Goal: Task Accomplishment & Management: Use online tool/utility

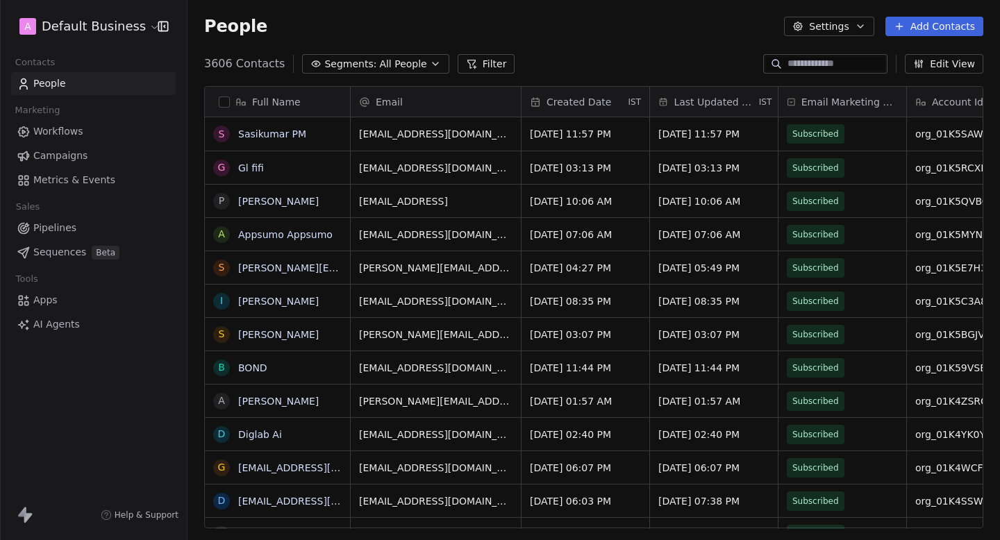
scroll to position [475, 812]
click at [99, 20] on html "A Default Business Contacts People Marketing Workflows Campaigns Metrics & Even…" at bounding box center [500, 270] width 1000 height 540
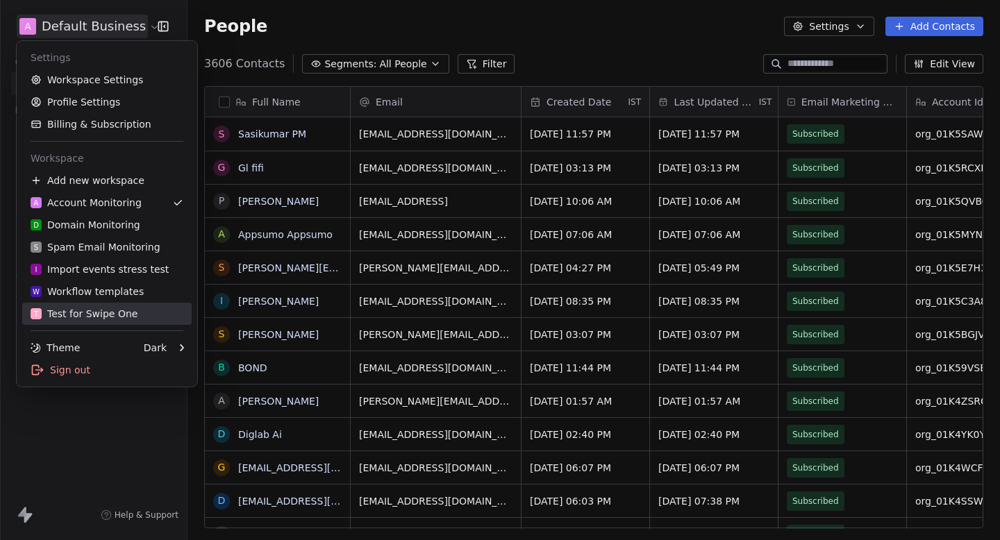
click at [128, 314] on div "T Test for Swipe One" at bounding box center [84, 314] width 107 height 14
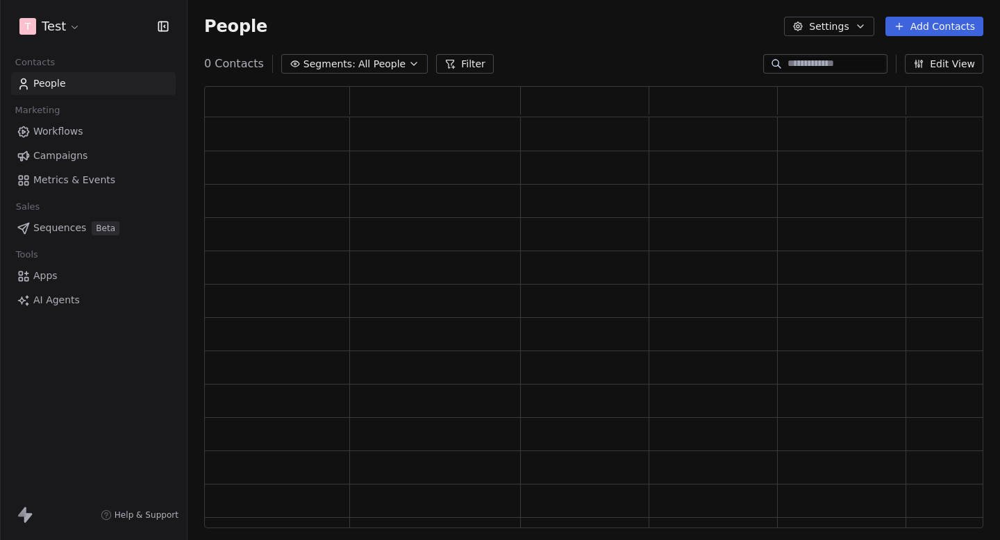
scroll to position [442, 779]
click at [80, 148] on link "Campaigns" at bounding box center [93, 155] width 165 height 23
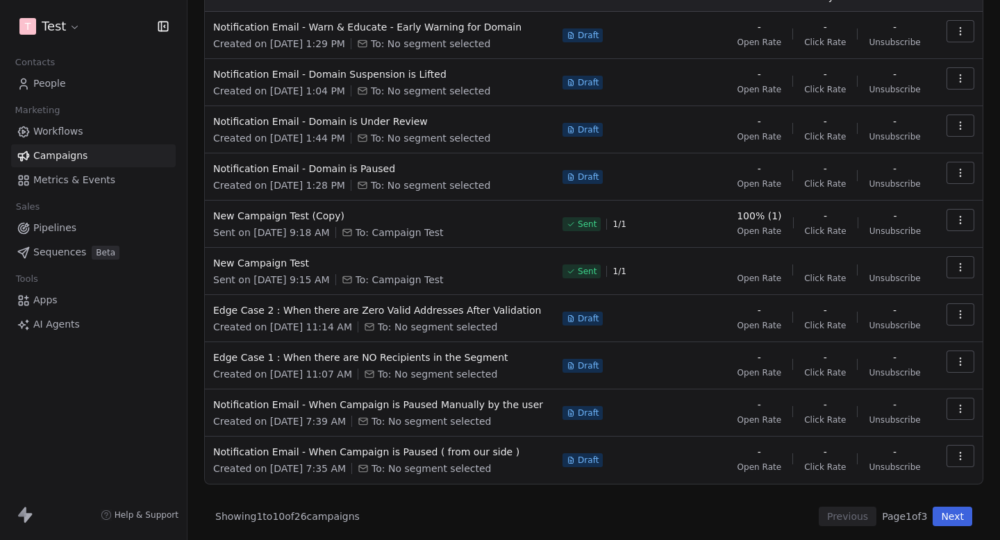
scroll to position [108, 0]
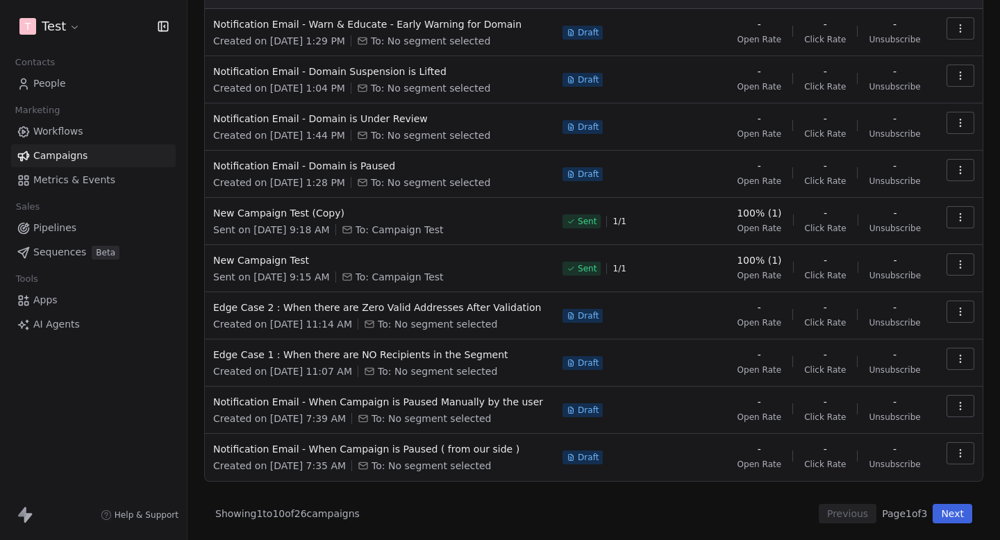
click at [950, 517] on button "Next" at bounding box center [952, 513] width 40 height 19
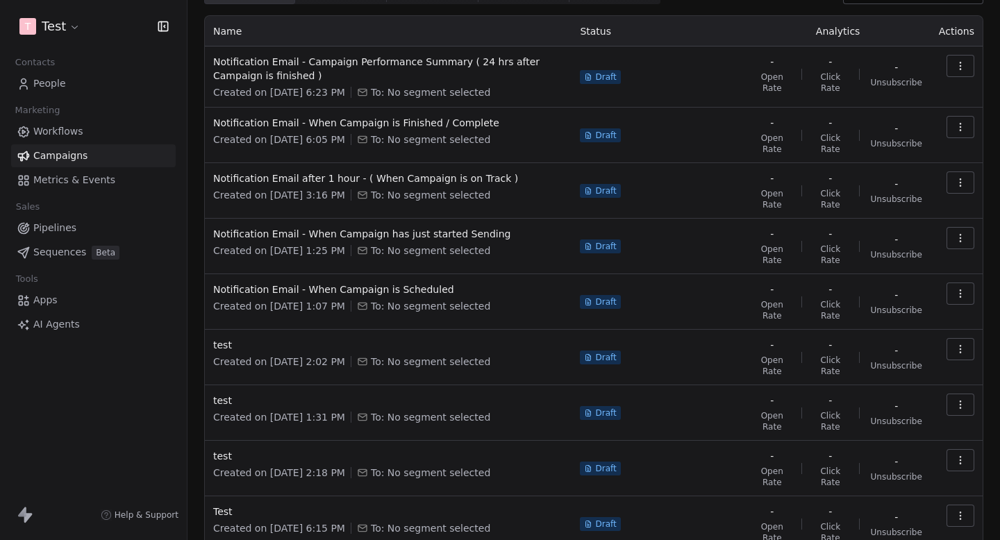
scroll to position [54, 0]
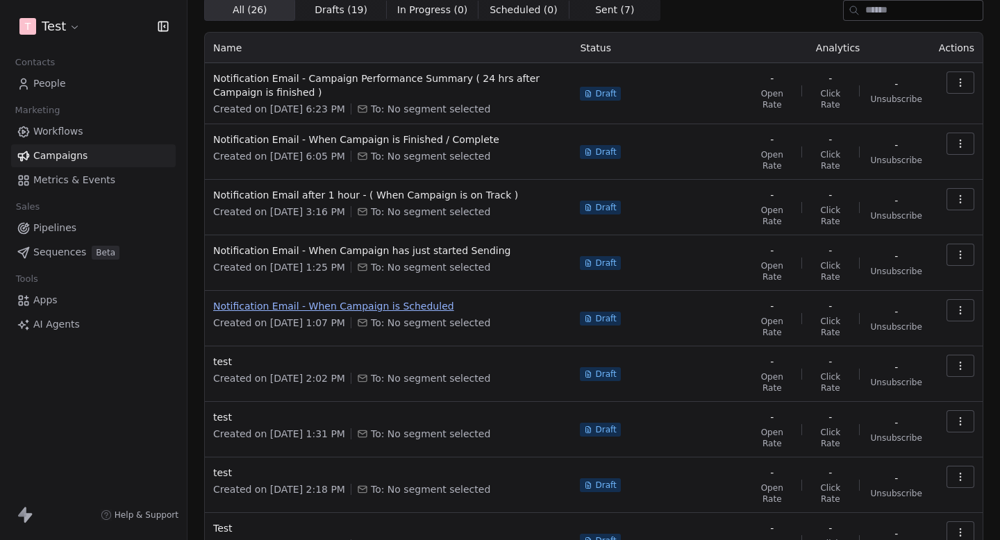
click at [387, 312] on span "Notification Email - When Campaign is Scheduled" at bounding box center [388, 306] width 350 height 14
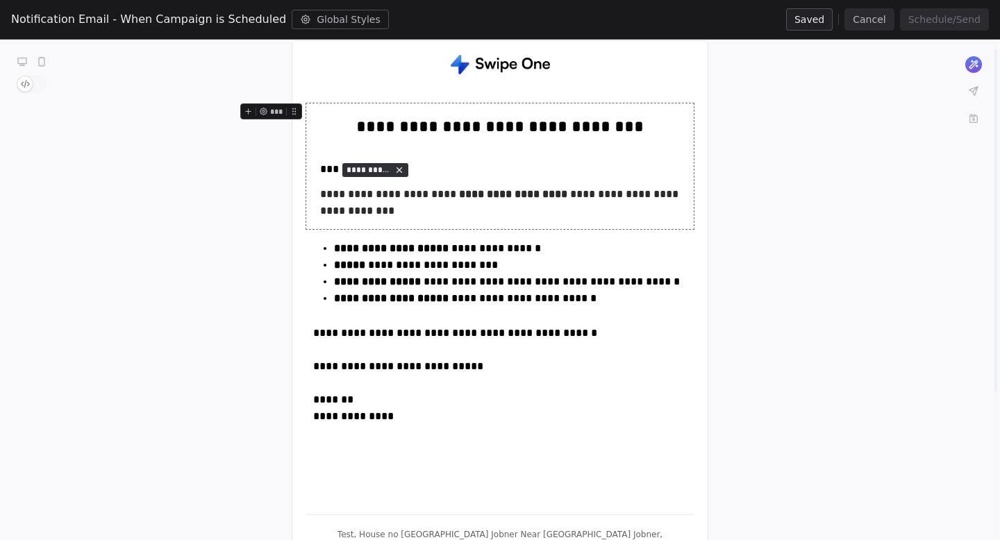
scroll to position [0, 0]
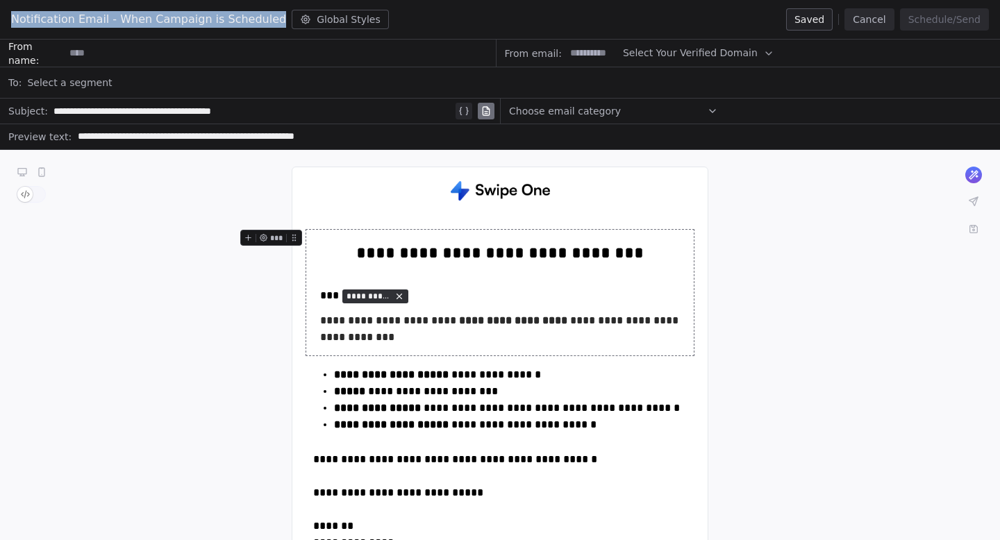
drag, startPoint x: 266, startPoint y: 22, endPoint x: 0, endPoint y: 28, distance: 265.9
click at [0, 24] on div "Notification Email - When Campaign is Scheduled Global Styles Saved Cancel Sche…" at bounding box center [500, 20] width 1000 height 40
copy span "Notification Email - When Campaign is Scheduled"
click at [875, 24] on button "Cancel" at bounding box center [868, 19] width 49 height 22
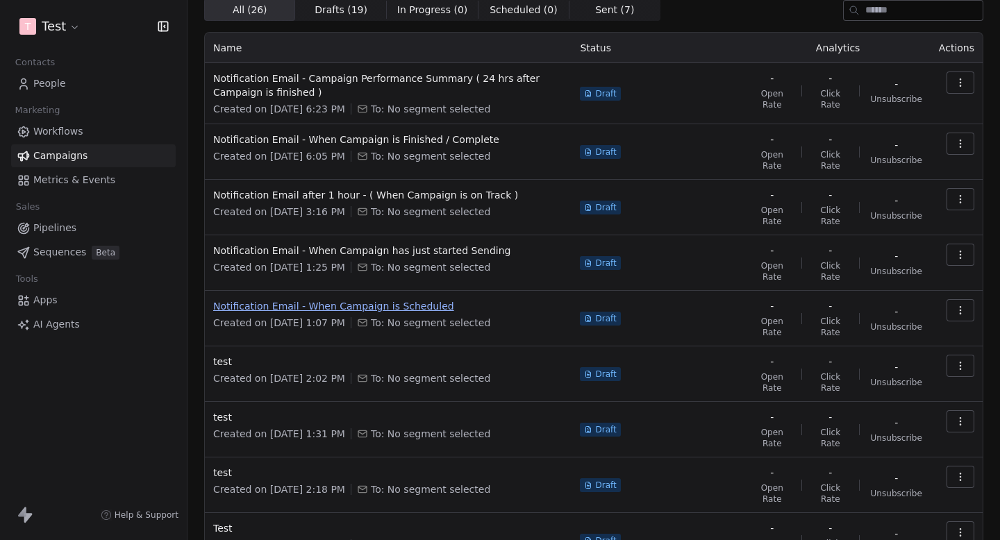
scroll to position [76, 0]
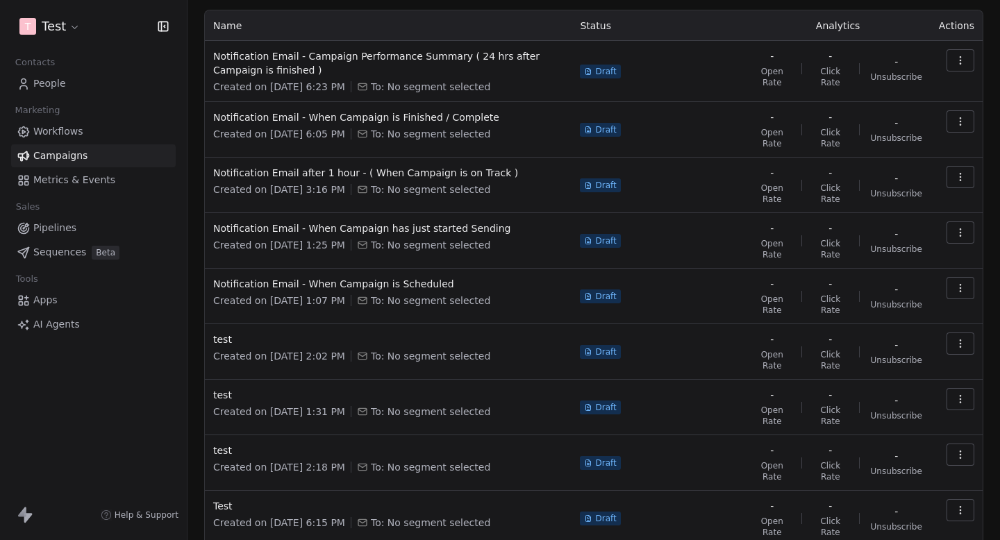
click at [414, 276] on td "Notification Email - When Campaign is Scheduled Created on [DATE] 1:07 PM To: N…" at bounding box center [388, 297] width 367 height 56
click at [405, 283] on span "Notification Email - When Campaign is Scheduled" at bounding box center [388, 284] width 350 height 14
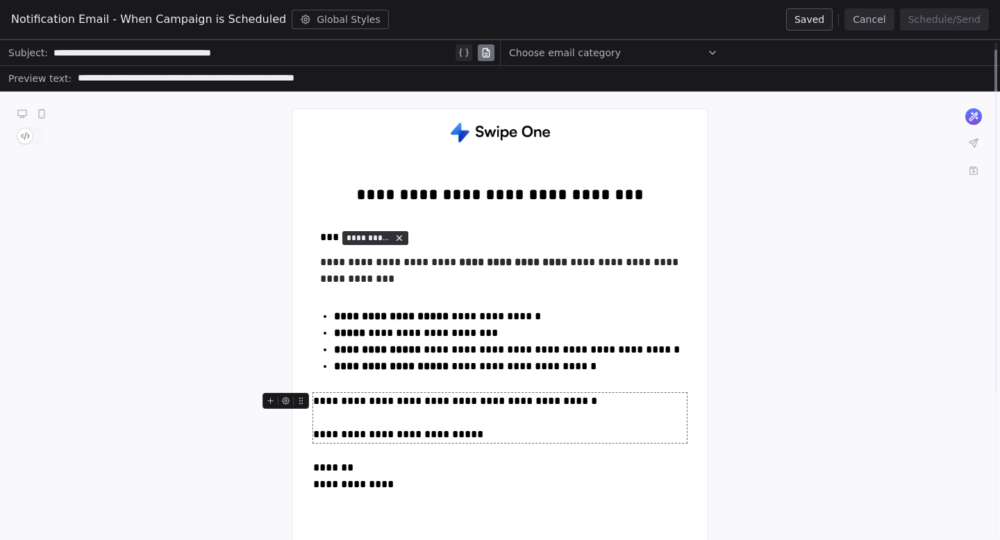
scroll to position [0, 0]
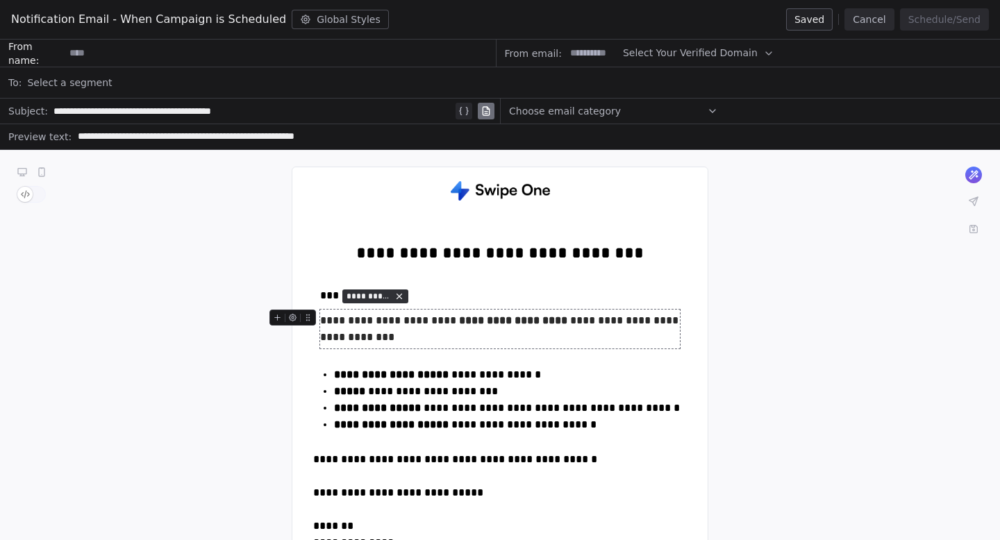
click at [872, 19] on button "Cancel" at bounding box center [868, 19] width 49 height 22
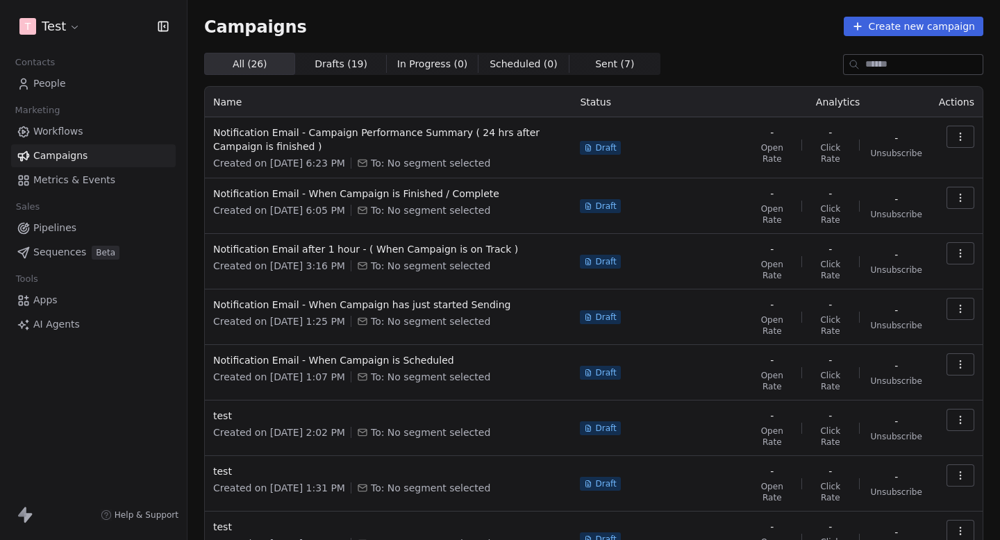
click at [67, 160] on span "Campaigns" at bounding box center [60, 156] width 54 height 15
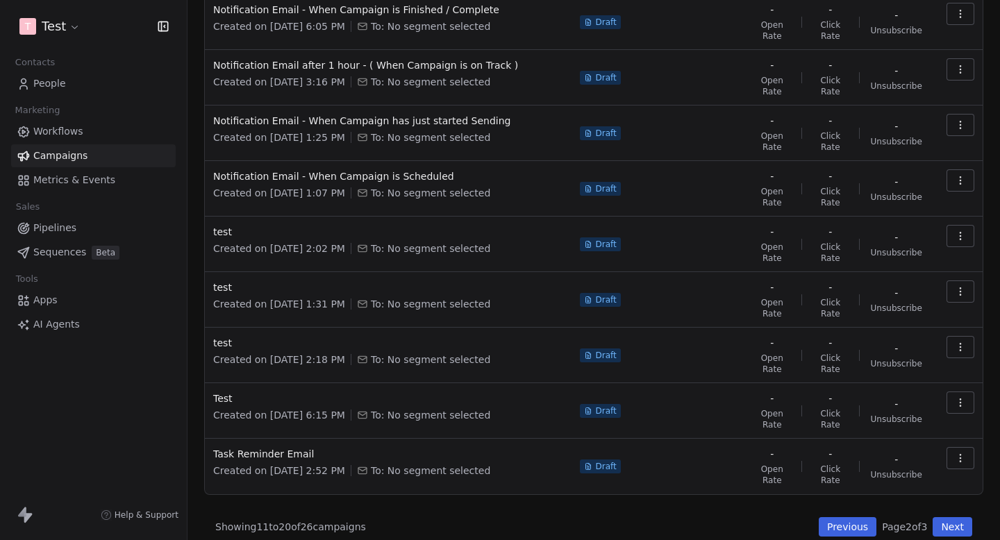
scroll to position [182, 0]
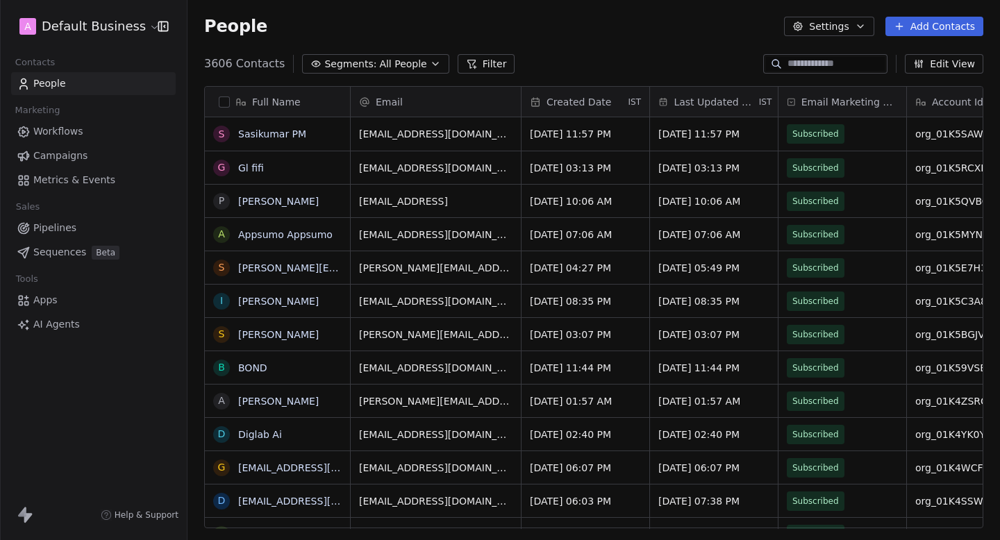
scroll to position [475, 812]
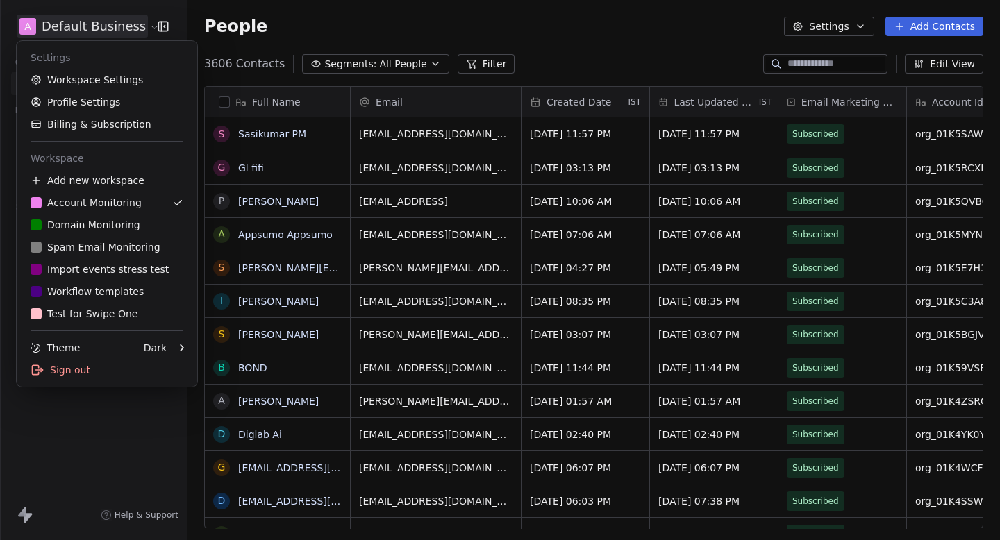
click at [89, 32] on html "A Default Business Contacts People Marketing Workflows Campaigns Metrics & Even…" at bounding box center [500, 270] width 1000 height 540
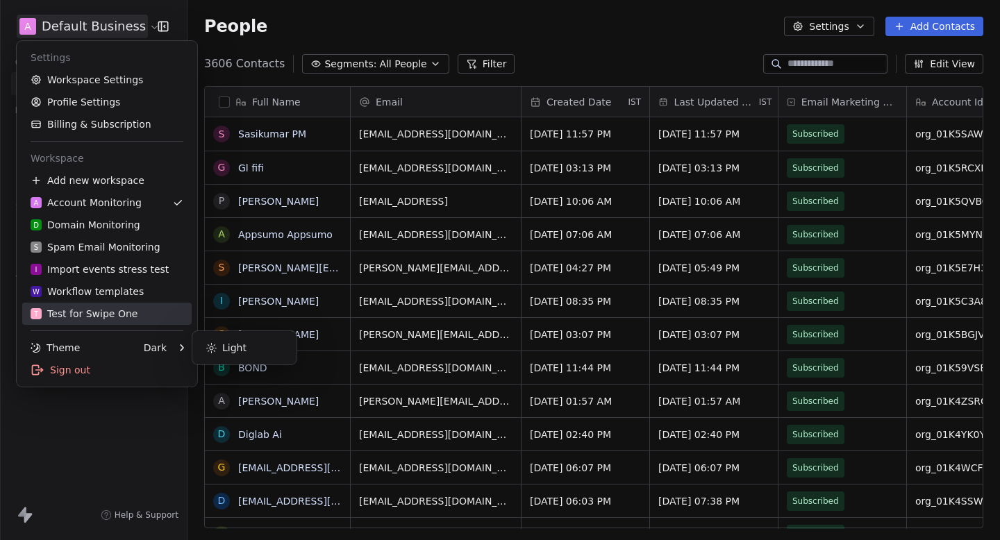
click at [96, 319] on div "T Test for Swipe One" at bounding box center [84, 314] width 107 height 14
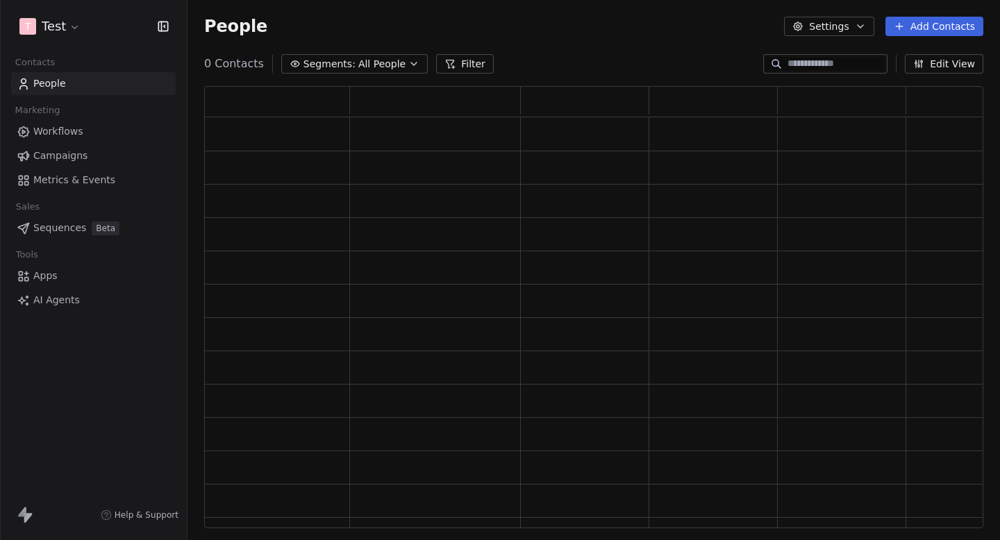
scroll to position [442, 779]
click at [64, 156] on span "Campaigns" at bounding box center [60, 156] width 54 height 15
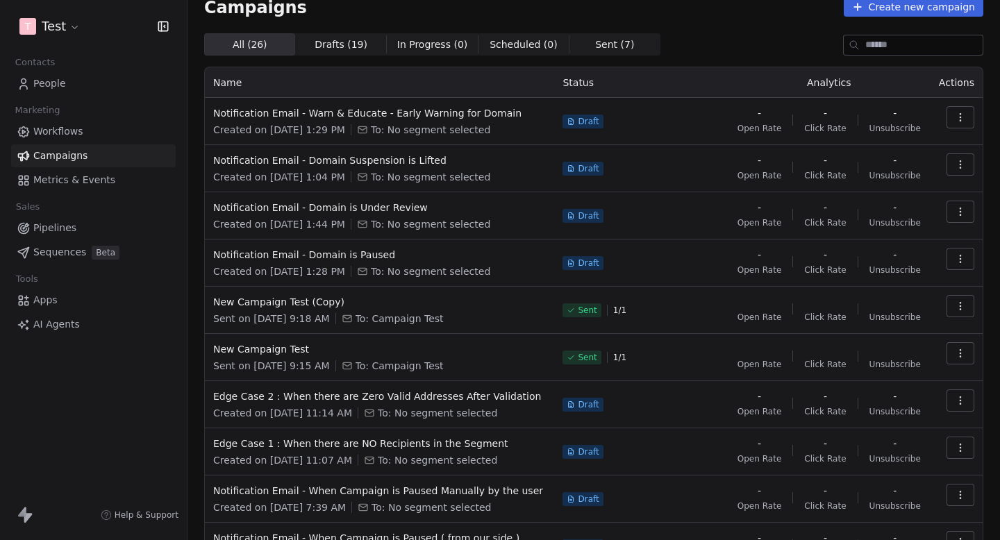
scroll to position [108, 0]
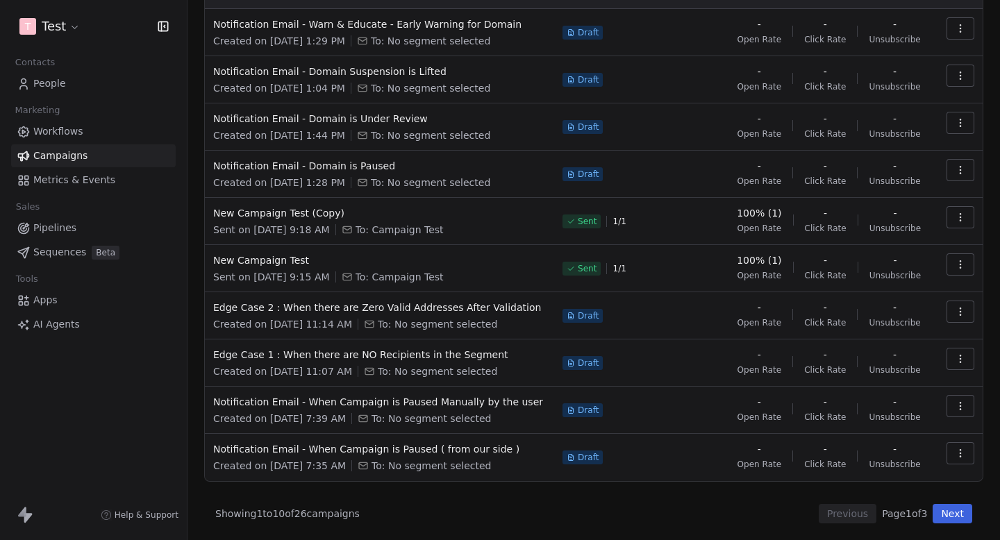
click at [956, 507] on button "Next" at bounding box center [952, 513] width 40 height 19
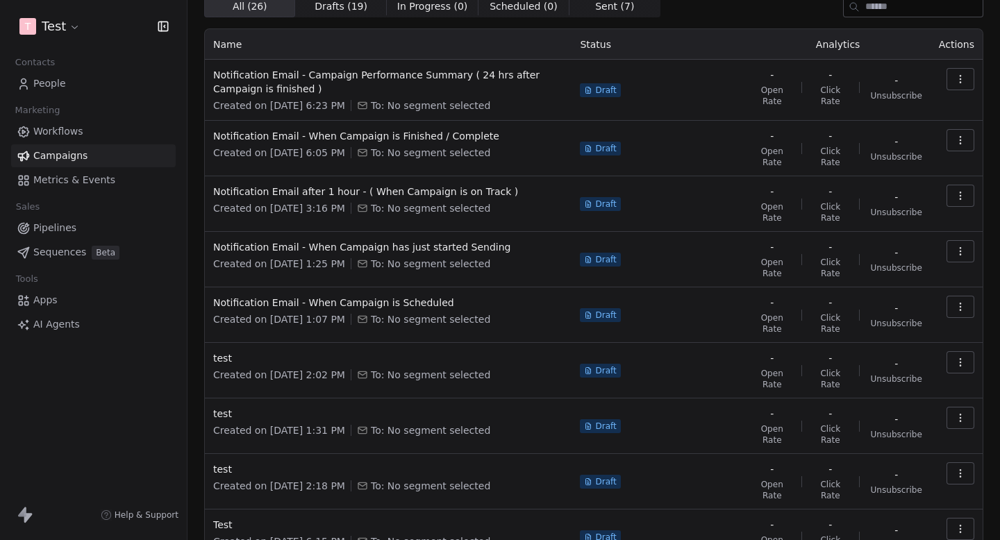
scroll to position [42, 0]
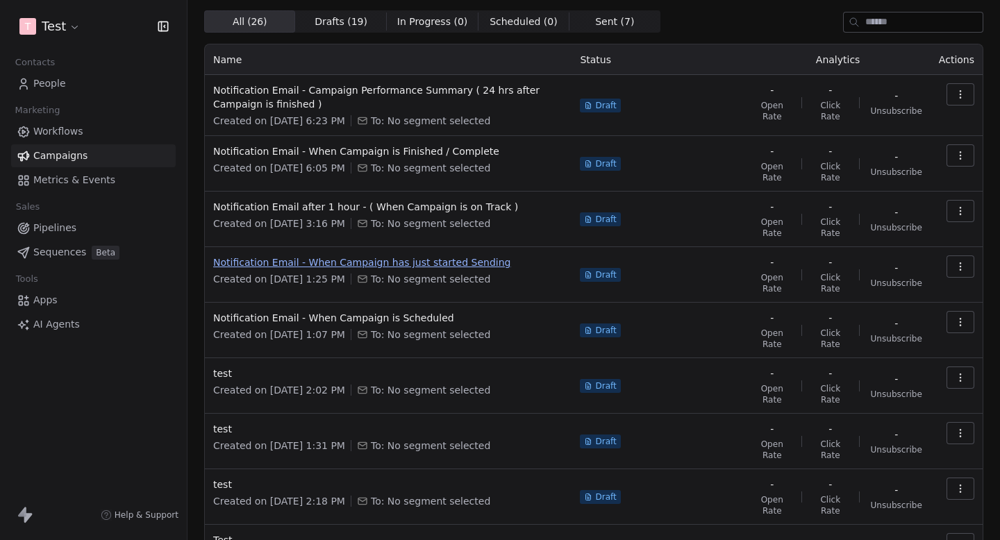
click at [443, 262] on span "Notification Email - When Campaign has just started Sending" at bounding box center [388, 262] width 350 height 14
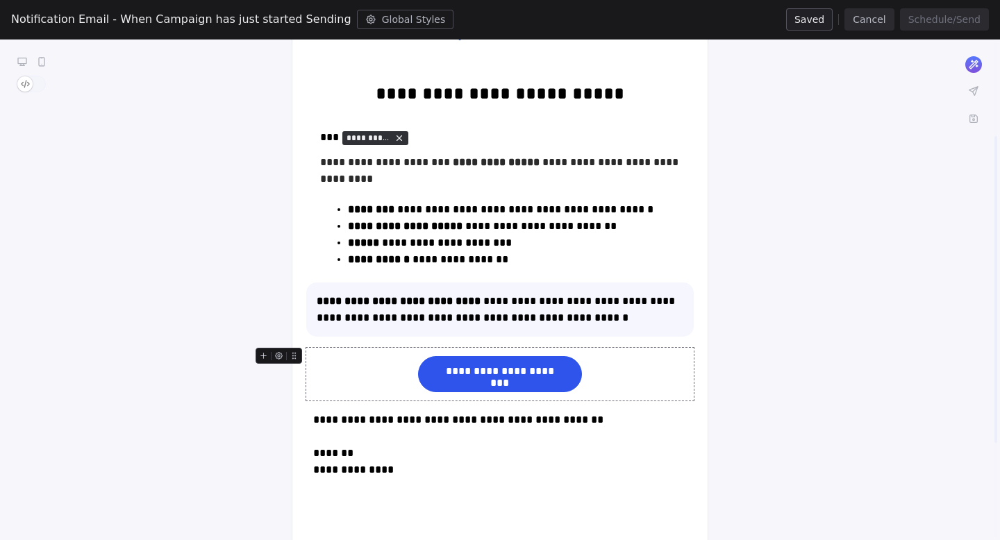
scroll to position [103, 0]
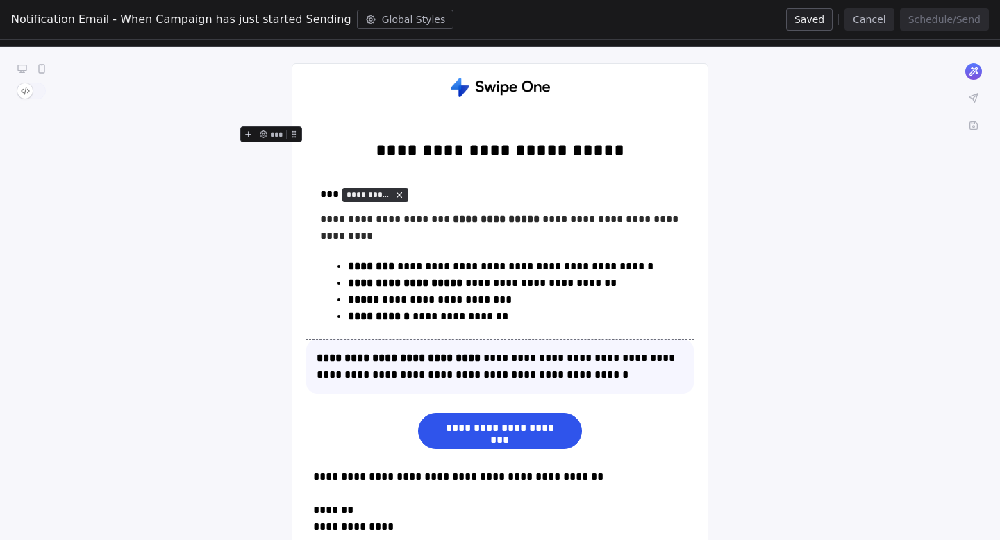
click at [821, 289] on div "**********" at bounding box center [500, 397] width 1000 height 701
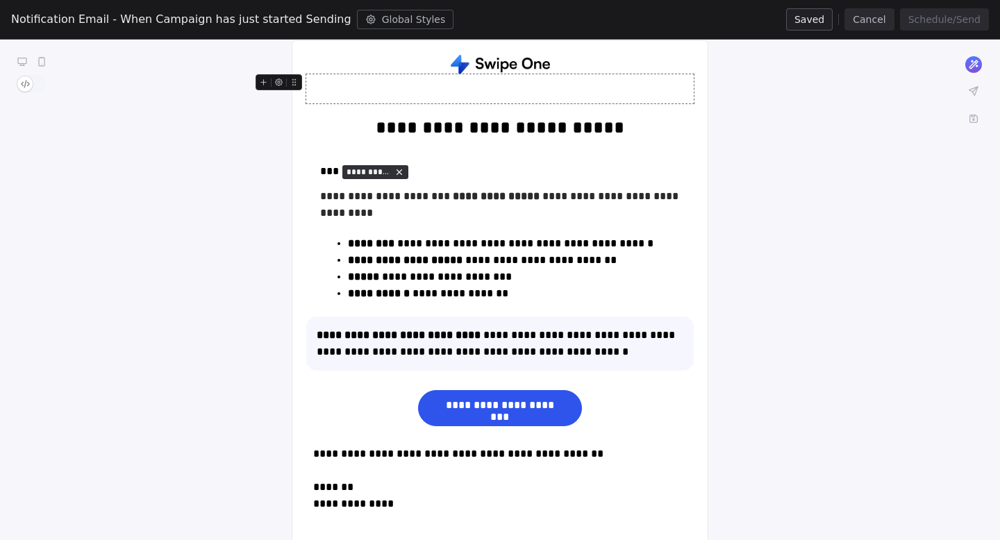
scroll to position [0, 0]
